Goal: Task Accomplishment & Management: Manage account settings

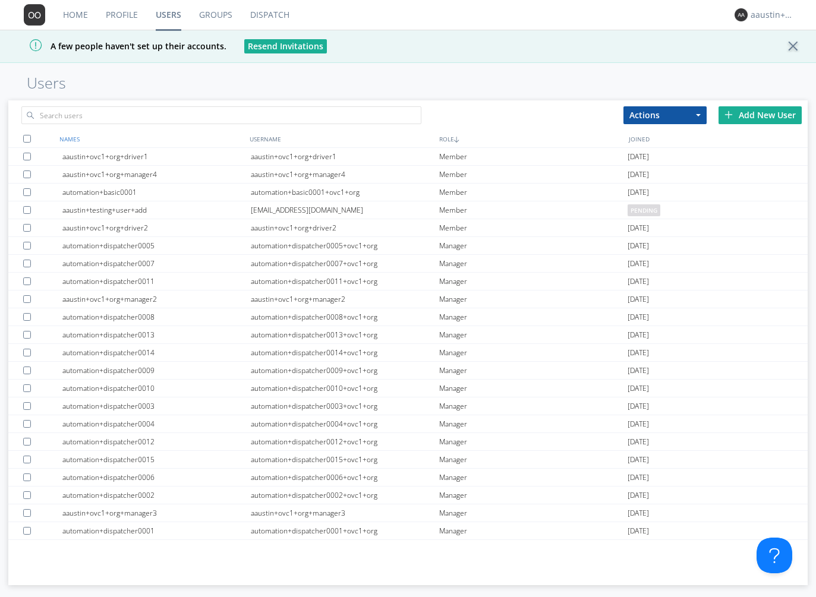
click at [75, 138] on div "NAMES" at bounding box center [150, 138] width 189 height 17
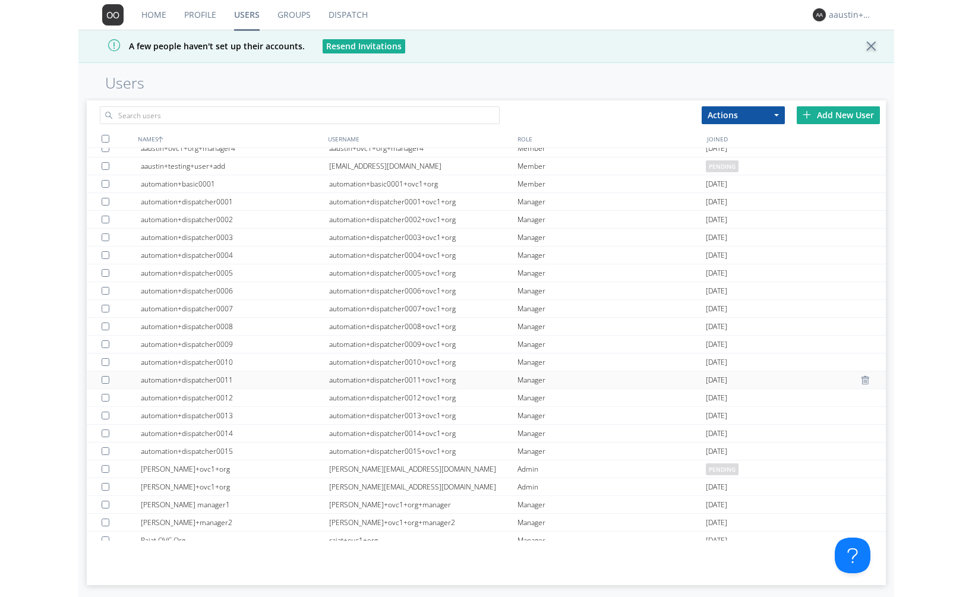
scroll to position [124, 0]
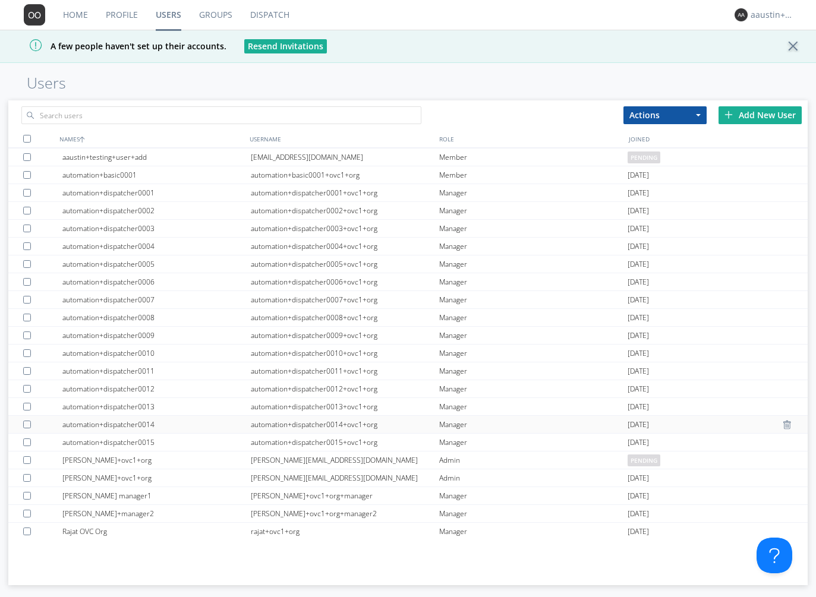
click at [144, 418] on div "automation+dispatcher0014" at bounding box center [156, 424] width 188 height 17
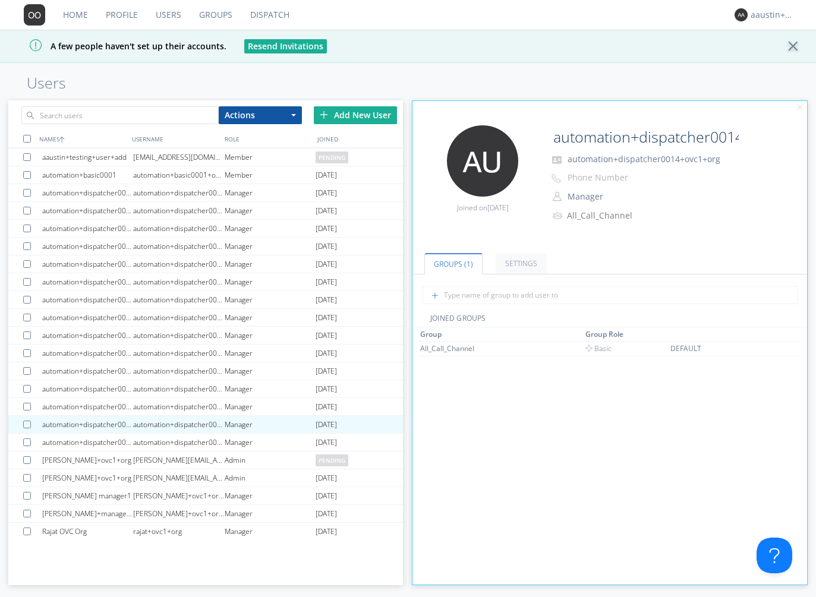
click at [105, 93] on div "Home Profile Users Groups Dispatch [PERSON_NAME]+ovc1+org A few people haven't …" at bounding box center [408, 298] width 816 height 597
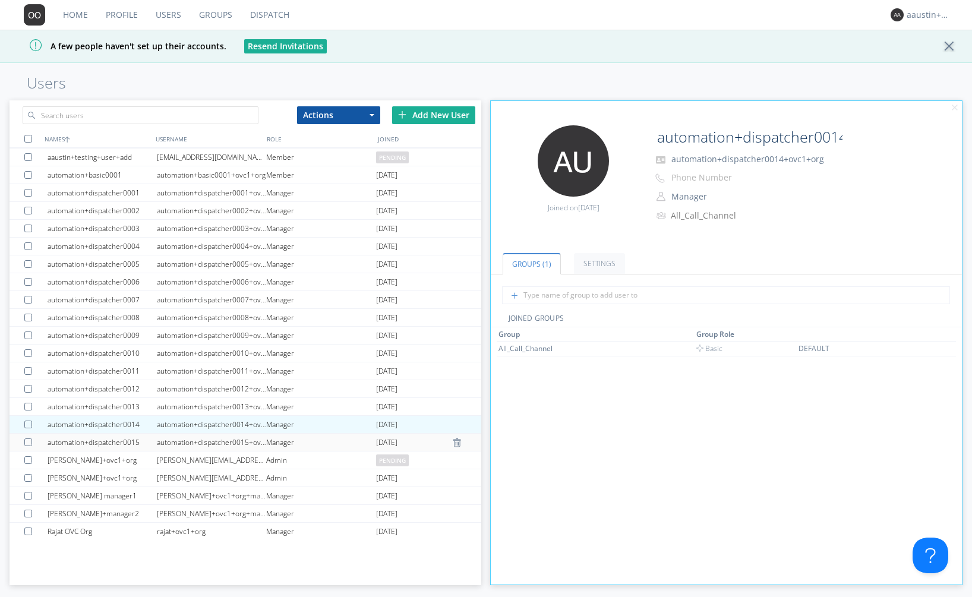
click at [235, 440] on div "automation+dispatcher0015+ovc1+org" at bounding box center [211, 442] width 109 height 17
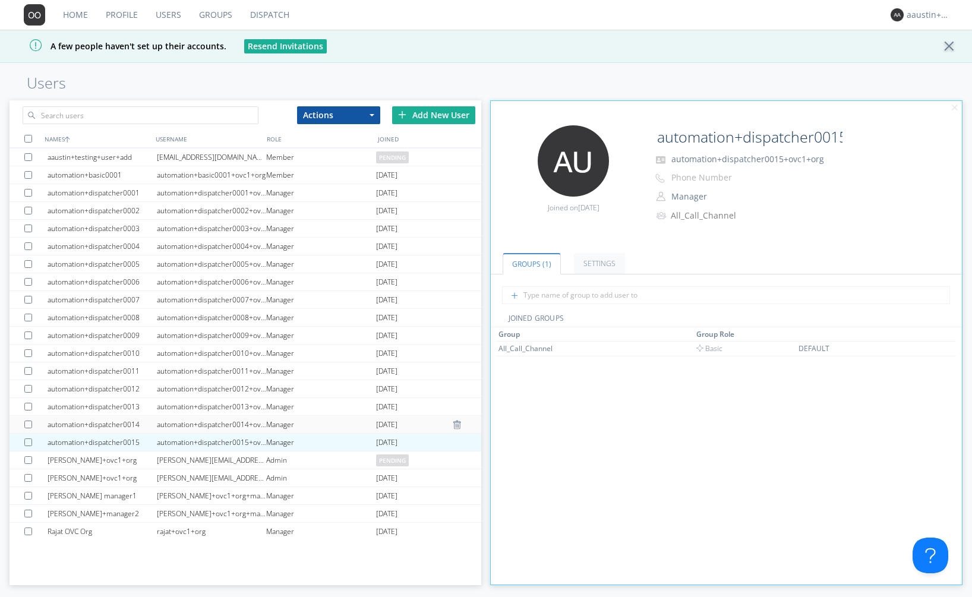
click at [160, 424] on div "automation+dispatcher0014+ovc1+org" at bounding box center [211, 424] width 109 height 17
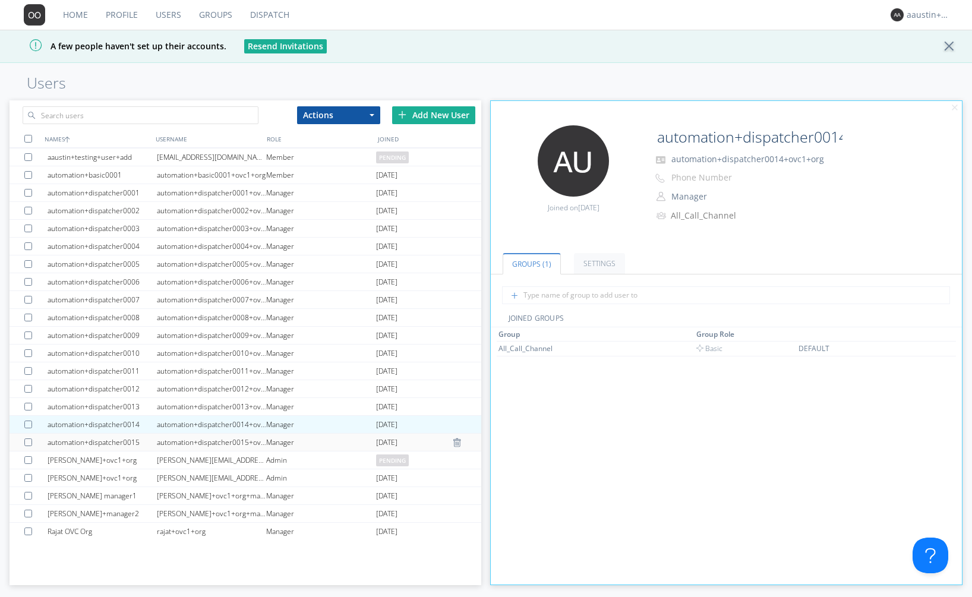
click at [113, 438] on div "automation+dispatcher0015" at bounding box center [102, 442] width 109 height 17
type input "automation+dispatcher0015"
